Goal: Entertainment & Leisure: Consume media (video, audio)

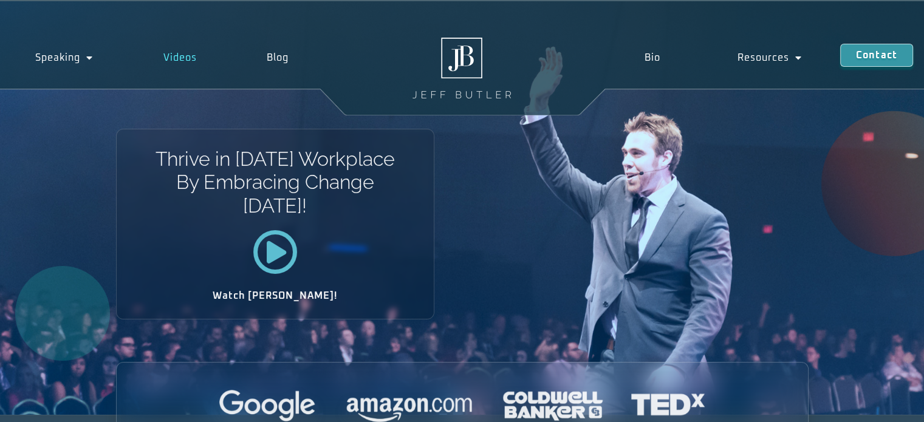
click at [170, 57] on link "Videos" at bounding box center [180, 58] width 104 height 28
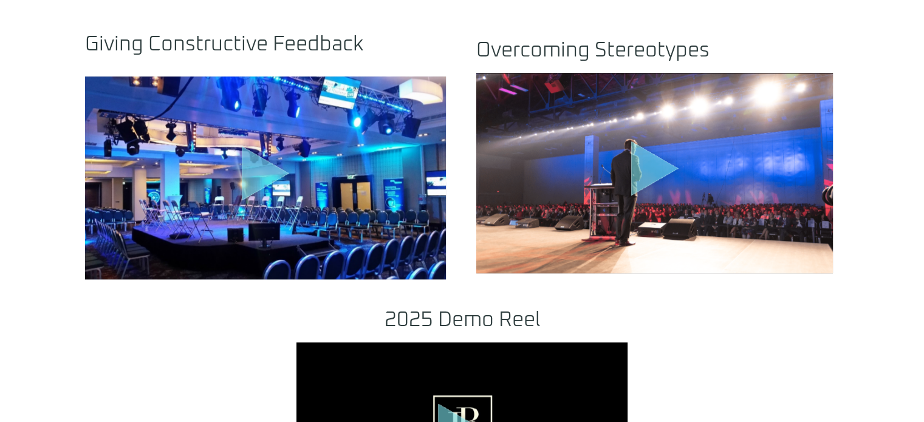
scroll to position [1215, 0]
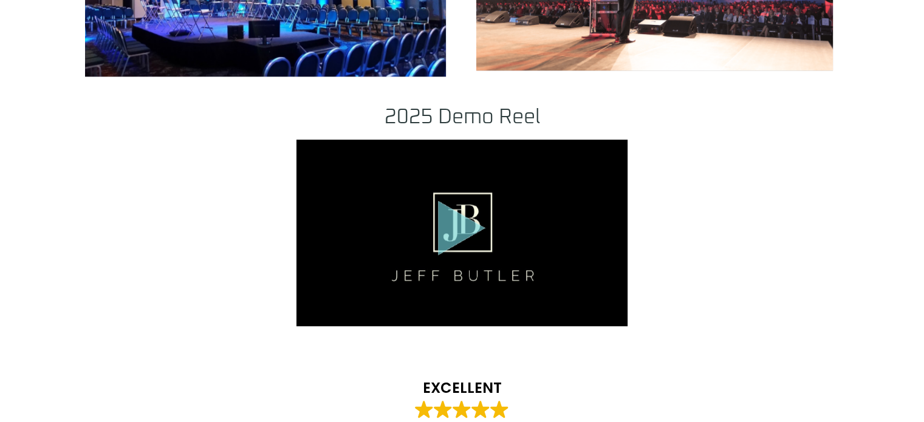
click at [455, 228] on icon "Play Video" at bounding box center [461, 228] width 47 height 55
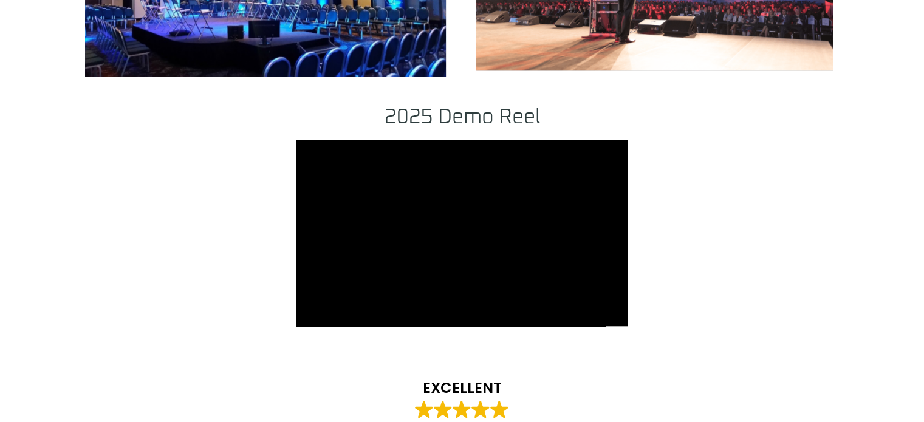
click at [881, 255] on div "2025 Demo Reel EXCELLENT Based on 31 reviews [PERSON_NAME] [DATE] Trustindex ve…" at bounding box center [462, 385] width 924 height 568
click at [671, 140] on div "2025 Demo Reel EXCELLENT Based on 31 reviews [PERSON_NAME] [DATE] Trustindex ve…" at bounding box center [462, 385] width 693 height 568
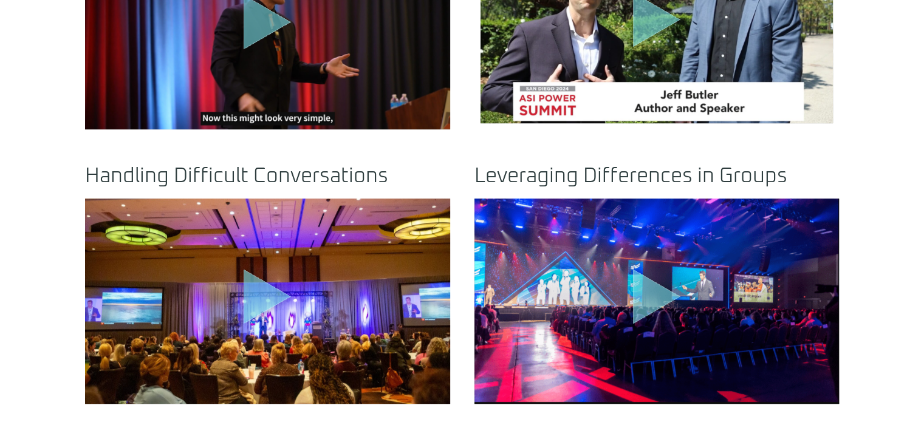
scroll to position [608, 0]
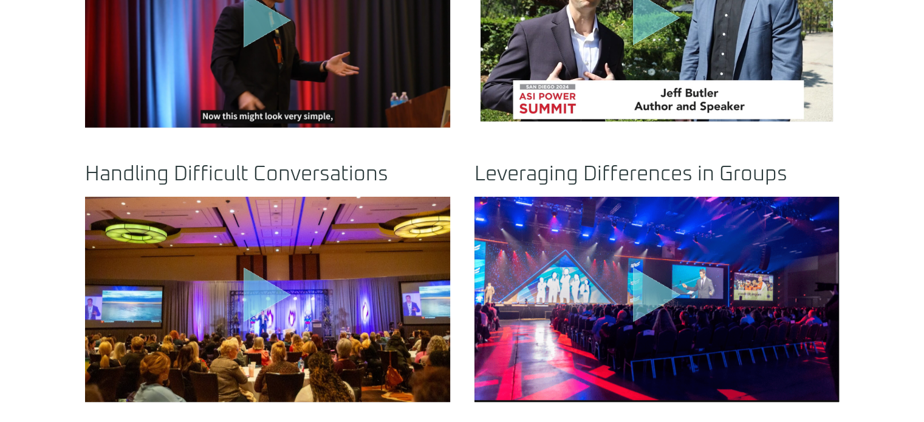
click at [642, 293] on icon "Play Video" at bounding box center [656, 294] width 47 height 55
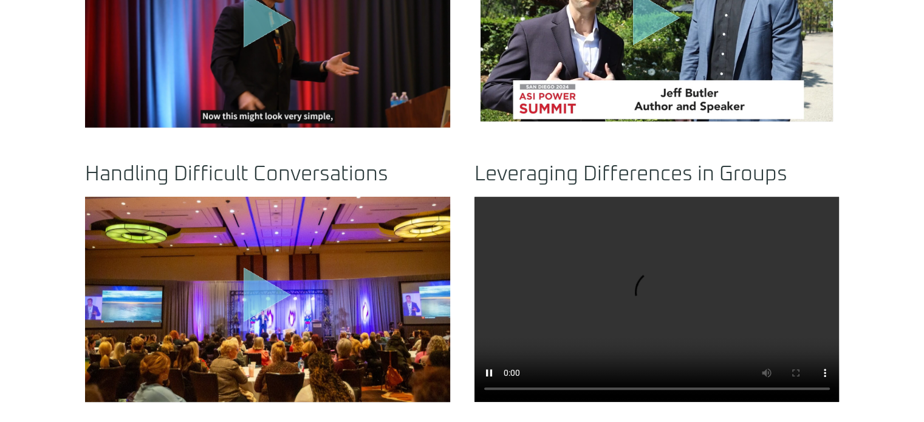
click at [875, 23] on div "Click any video below to watch: Understanding AI .st0{fill:#FFF;fill-opacity:.3…" at bounding box center [462, 241] width 924 height 935
click at [870, 233] on div "Click any video below to watch: Understanding AI .st0{fill:#FFF;fill-opacity:.3…" at bounding box center [462, 241] width 924 height 935
click at [876, 313] on div "Click any video below to watch: Understanding AI .st0{fill:#FFF;fill-opacity:.3…" at bounding box center [462, 241] width 924 height 935
